Goal: Use online tool/utility

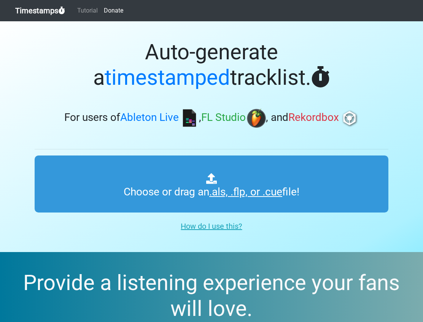
type input "C:\fakepath\01 Vocal Trance 49.cue"
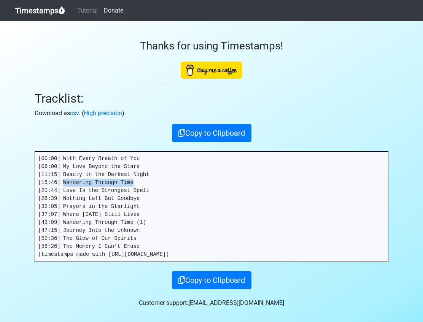
drag, startPoint x: 130, startPoint y: 185, endPoint x: 61, endPoint y: 182, distance: 68.5
click at [61, 182] on pre "[00:00] With Every Breath of You [06:00] My Love Beyond the Stars [11:15] Beaut…" at bounding box center [211, 207] width 353 height 110
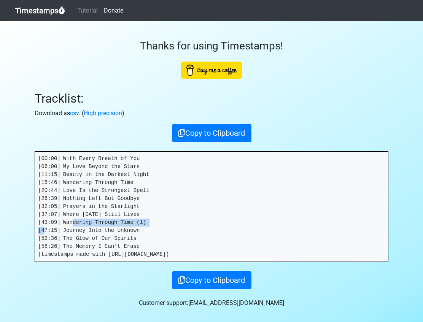
drag, startPoint x: 140, startPoint y: 222, endPoint x: 60, endPoint y: 226, distance: 79.6
click at [60, 226] on pre "[00:00] With Every Breath of You [06:00] My Love Beyond the Stars [11:15] Beaut…" at bounding box center [211, 207] width 353 height 110
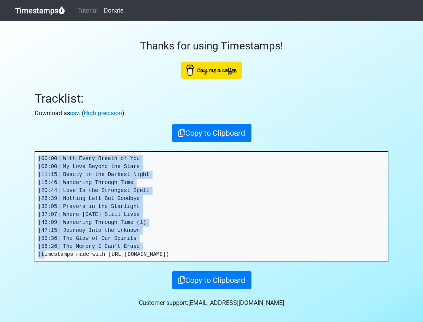
drag, startPoint x: 140, startPoint y: 247, endPoint x: 35, endPoint y: 156, distance: 138.5
click at [35, 156] on pre "[00:00] With Every Breath of You [06:00] My Love Beyond the Stars [11:15] Beaut…" at bounding box center [211, 207] width 353 height 110
copy pre "[00:00] With Every Breath of You [06:00] My Love Beyond the Stars [11:15] Beaut…"
